Goal: Find specific page/section: Find specific page/section

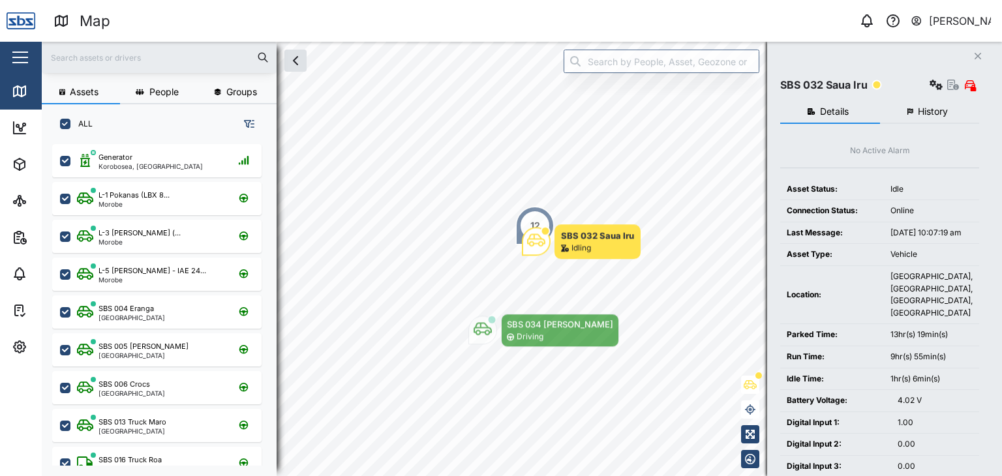
scroll to position [316, 204]
click at [102, 53] on input "text" at bounding box center [159, 58] width 219 height 20
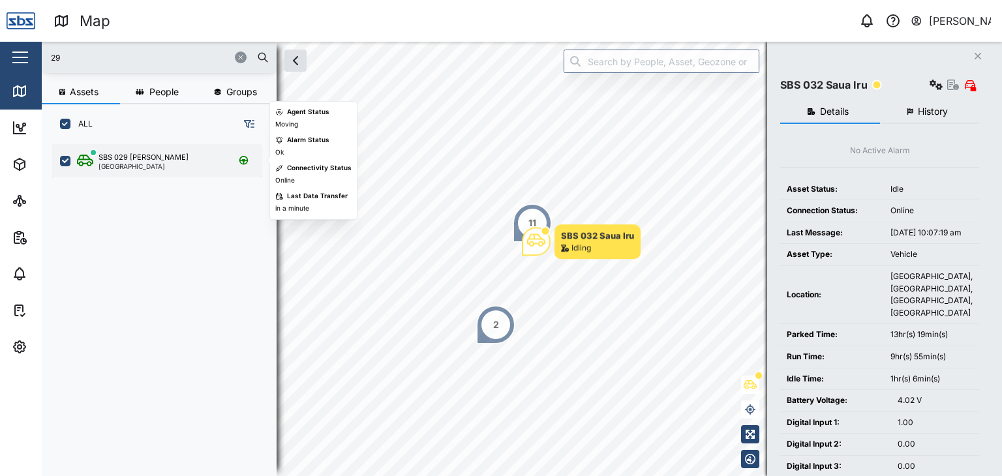
click at [149, 164] on div "[GEOGRAPHIC_DATA]" at bounding box center [144, 166] width 90 height 7
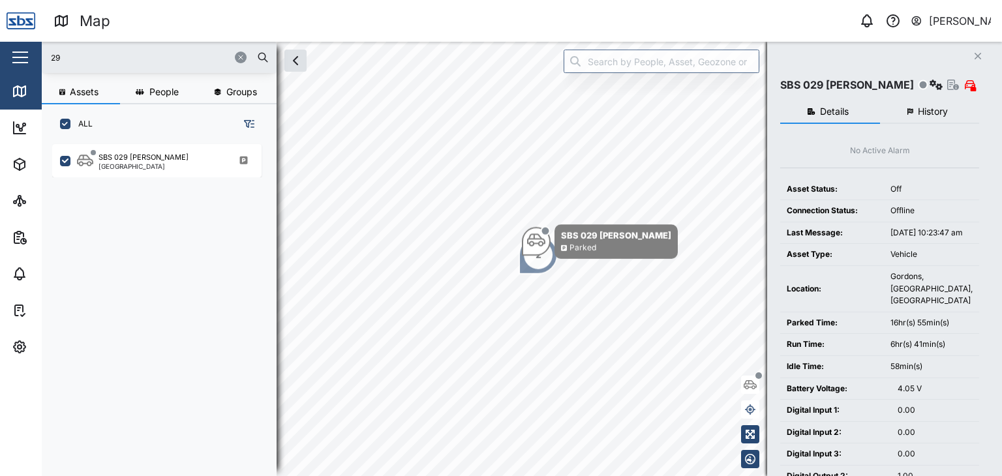
drag, startPoint x: 59, startPoint y: 65, endPoint x: 20, endPoint y: 56, distance: 40.7
click at [20, 56] on div "Map 0 [PERSON_NAME] Close Map Dashboard Assets ATS Camera Generator Personnel T…" at bounding box center [501, 238] width 1002 height 476
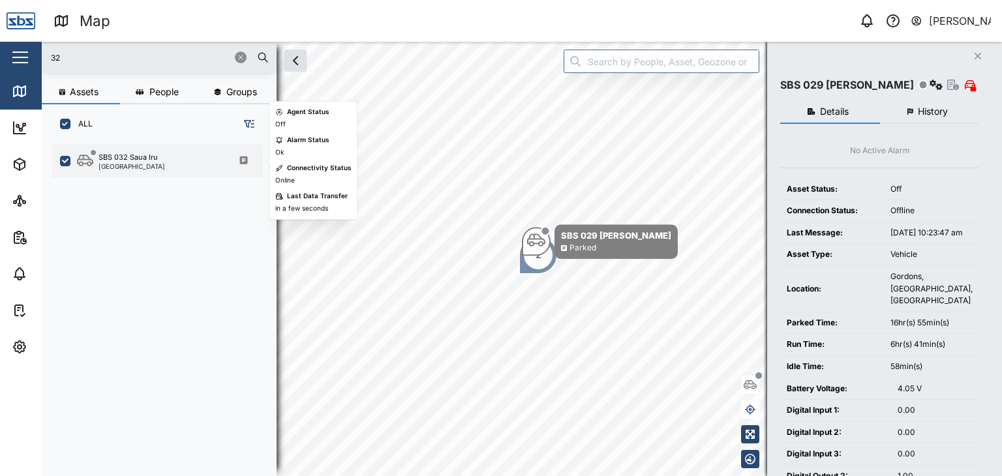
click at [125, 172] on div "SBS 032 Saua Iru [GEOGRAPHIC_DATA]" at bounding box center [156, 160] width 209 height 33
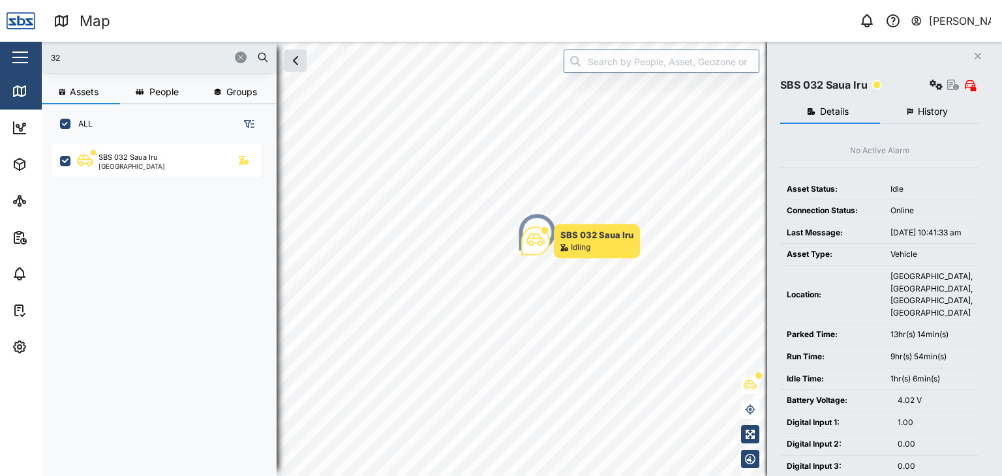
drag, startPoint x: 86, startPoint y: 49, endPoint x: 0, endPoint y: 48, distance: 86.1
click at [0, 48] on div "Map 0 [PERSON_NAME] Close Map Dashboard Assets ATS Camera Generator Personnel T…" at bounding box center [501, 238] width 1002 height 476
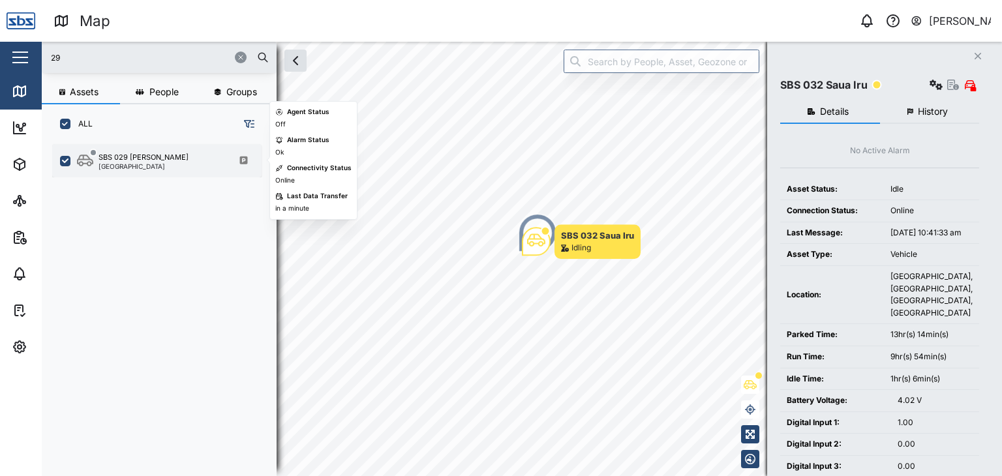
click at [118, 165] on div "[GEOGRAPHIC_DATA]" at bounding box center [144, 166] width 90 height 7
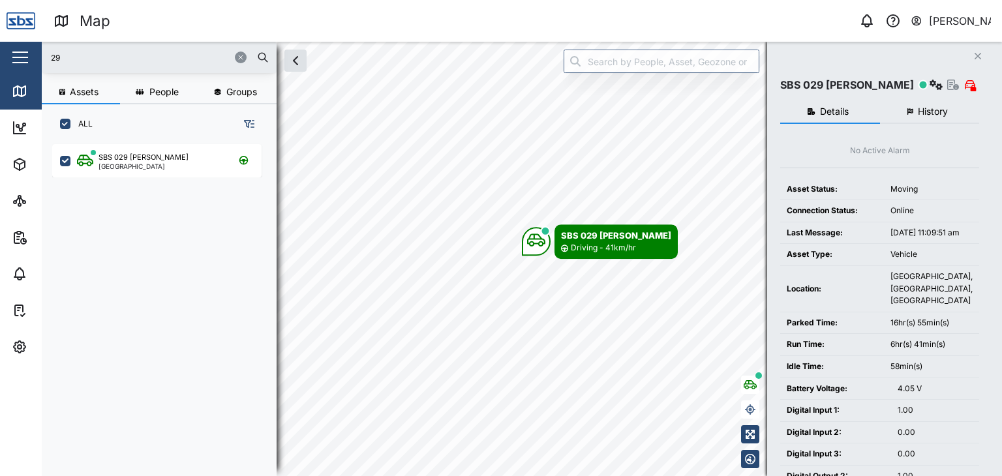
drag, startPoint x: 84, startPoint y: 61, endPoint x: 10, endPoint y: 52, distance: 73.6
click at [10, 52] on div "Map 0 [PERSON_NAME] Close Map Dashboard Assets ATS Camera Generator Personnel T…" at bounding box center [501, 238] width 1002 height 476
type input "32"
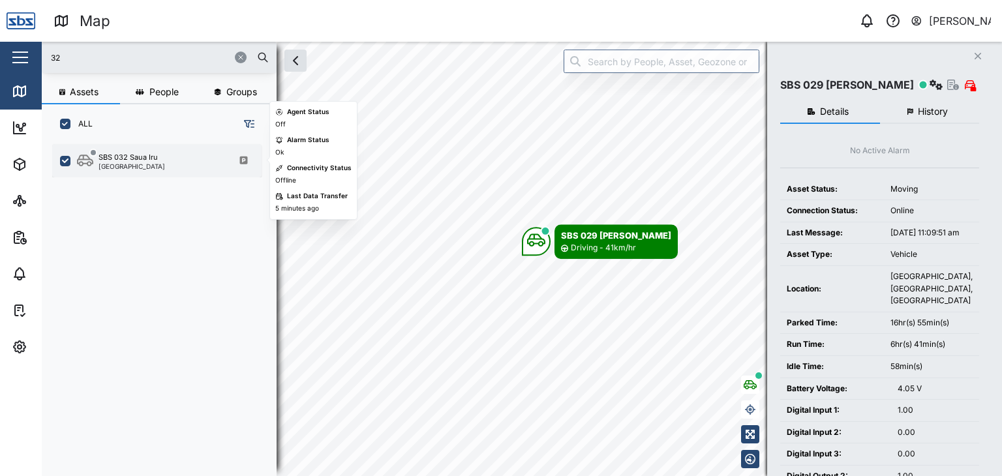
click at [144, 166] on div "[GEOGRAPHIC_DATA]" at bounding box center [132, 166] width 67 height 7
